Goal: Navigation & Orientation: Find specific page/section

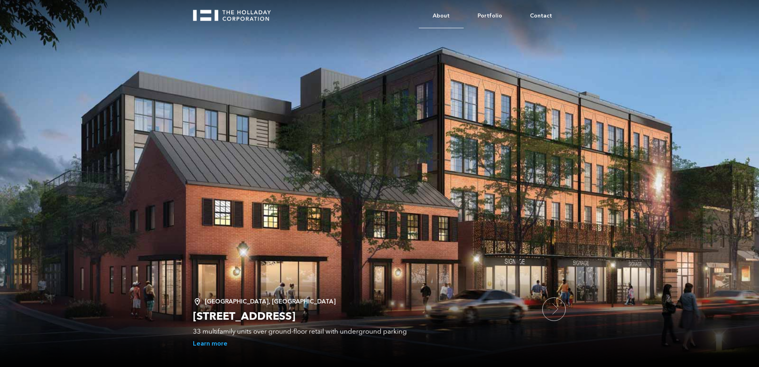
click at [455, 15] on link "About" at bounding box center [441, 16] width 45 height 24
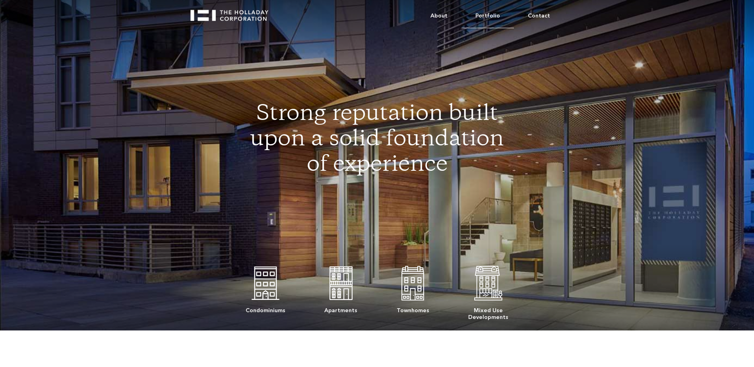
click at [485, 14] on link "Portfolio" at bounding box center [487, 16] width 52 height 24
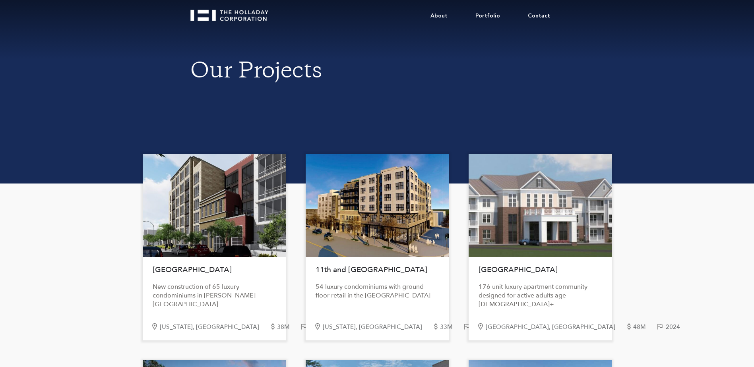
click at [442, 17] on link "About" at bounding box center [438, 16] width 45 height 24
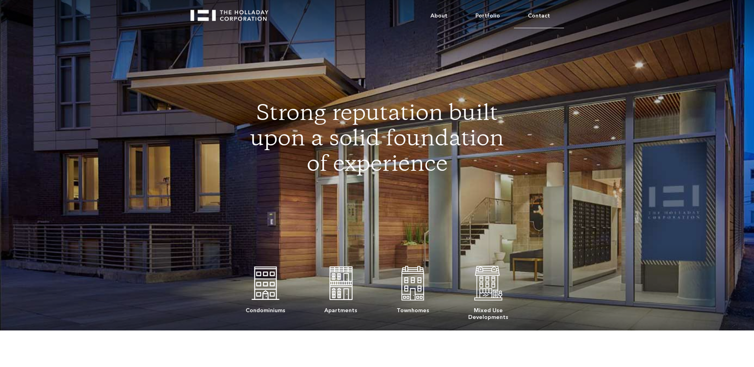
click at [549, 17] on link "Contact" at bounding box center [539, 16] width 50 height 24
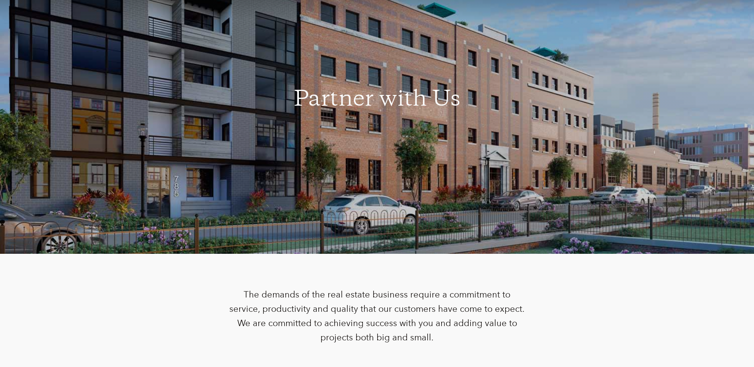
scroll to position [278, 0]
